Goal: Task Accomplishment & Management: Use online tool/utility

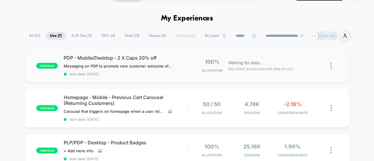
scroll to position [13, 0]
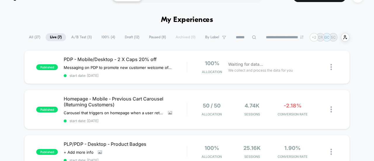
click at [75, 37] on span "A/B Test ( 3 )" at bounding box center [81, 37] width 29 height 8
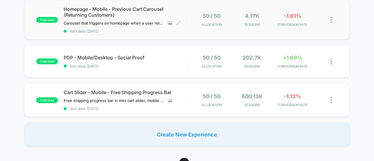
scroll to position [0, 0]
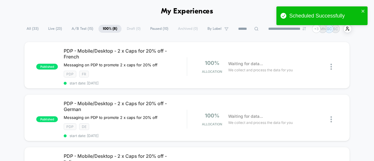
scroll to position [22, 0]
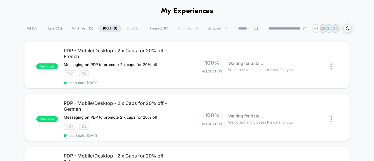
click at [57, 25] on span "Live ( 23 )" at bounding box center [55, 29] width 22 height 8
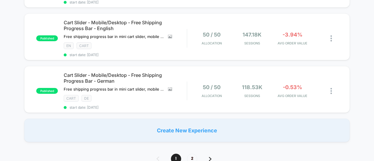
scroll to position [552, 0]
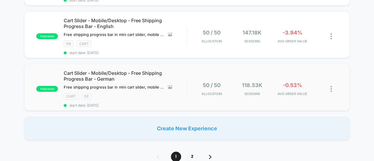
click at [300, 98] on div "published Cart Slider - Mobile/Desktop - Free Shipping Progress Bar - German Fr…" at bounding box center [186, 87] width 325 height 47
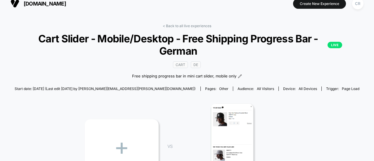
scroll to position [2, 0]
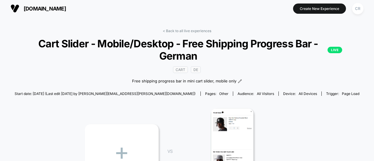
click at [42, 6] on span "[DOMAIN_NAME]" at bounding box center [45, 9] width 42 height 6
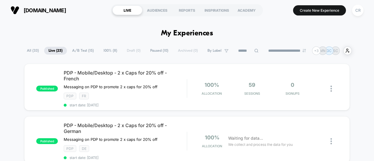
click at [79, 53] on span "A/B Test ( 15 )" at bounding box center [83, 51] width 30 height 8
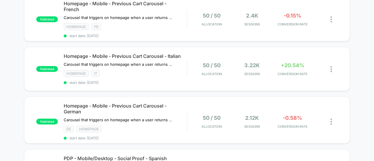
scroll to position [442, 0]
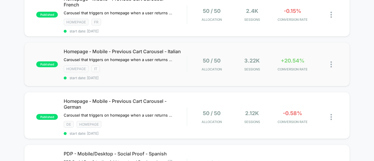
click at [296, 76] on div "published Homepage - Mobile - Previous Cart Carousel - Italian Carousel that tr…" at bounding box center [186, 64] width 325 height 44
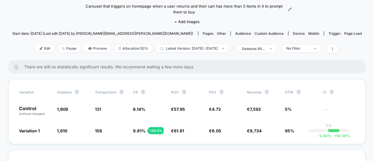
scroll to position [64, 0]
click at [299, 45] on span "No Filter" at bounding box center [301, 49] width 39 height 8
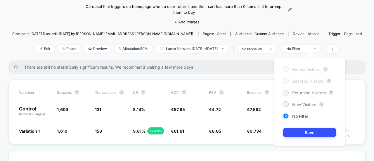
click at [295, 93] on span "Returning Visitors" at bounding box center [309, 92] width 34 height 5
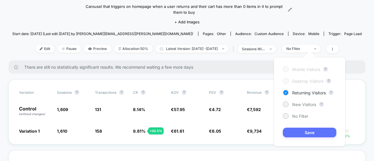
click at [307, 130] on button "Save" at bounding box center [309, 133] width 53 height 10
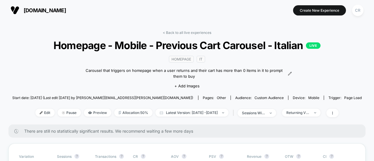
click at [39, 8] on span "[DOMAIN_NAME]" at bounding box center [45, 10] width 42 height 6
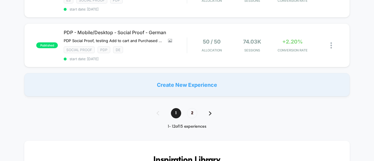
scroll to position [616, 0]
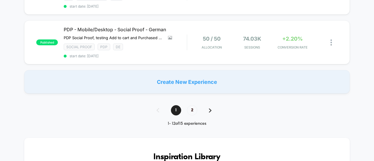
click at [212, 112] on div "1 2" at bounding box center [187, 110] width 72 height 10
click at [209, 112] on img at bounding box center [210, 110] width 3 height 4
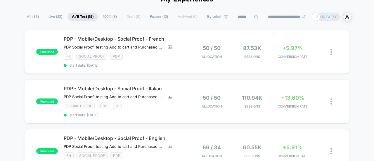
scroll to position [37, 0]
